Goal: Find specific page/section: Find specific page/section

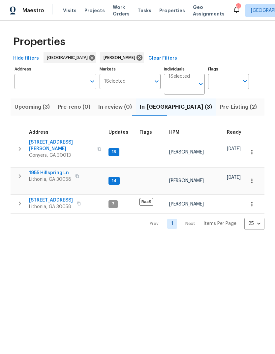
click at [38, 141] on span "[STREET_ADDRESS][PERSON_NAME]" at bounding box center [61, 145] width 64 height 13
